Goal: Entertainment & Leisure: Consume media (video, audio)

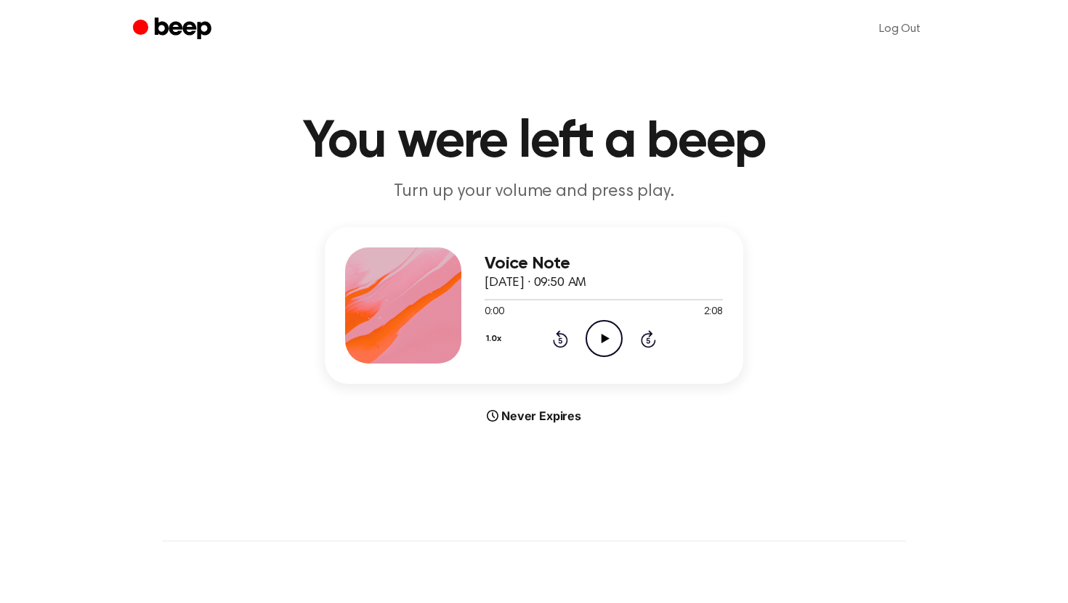
click at [598, 341] on icon "Play Audio" at bounding box center [603, 338] width 37 height 37
click at [595, 337] on icon "Play Audio" at bounding box center [603, 339] width 37 height 37
